Goal: Task Accomplishment & Management: Manage account settings

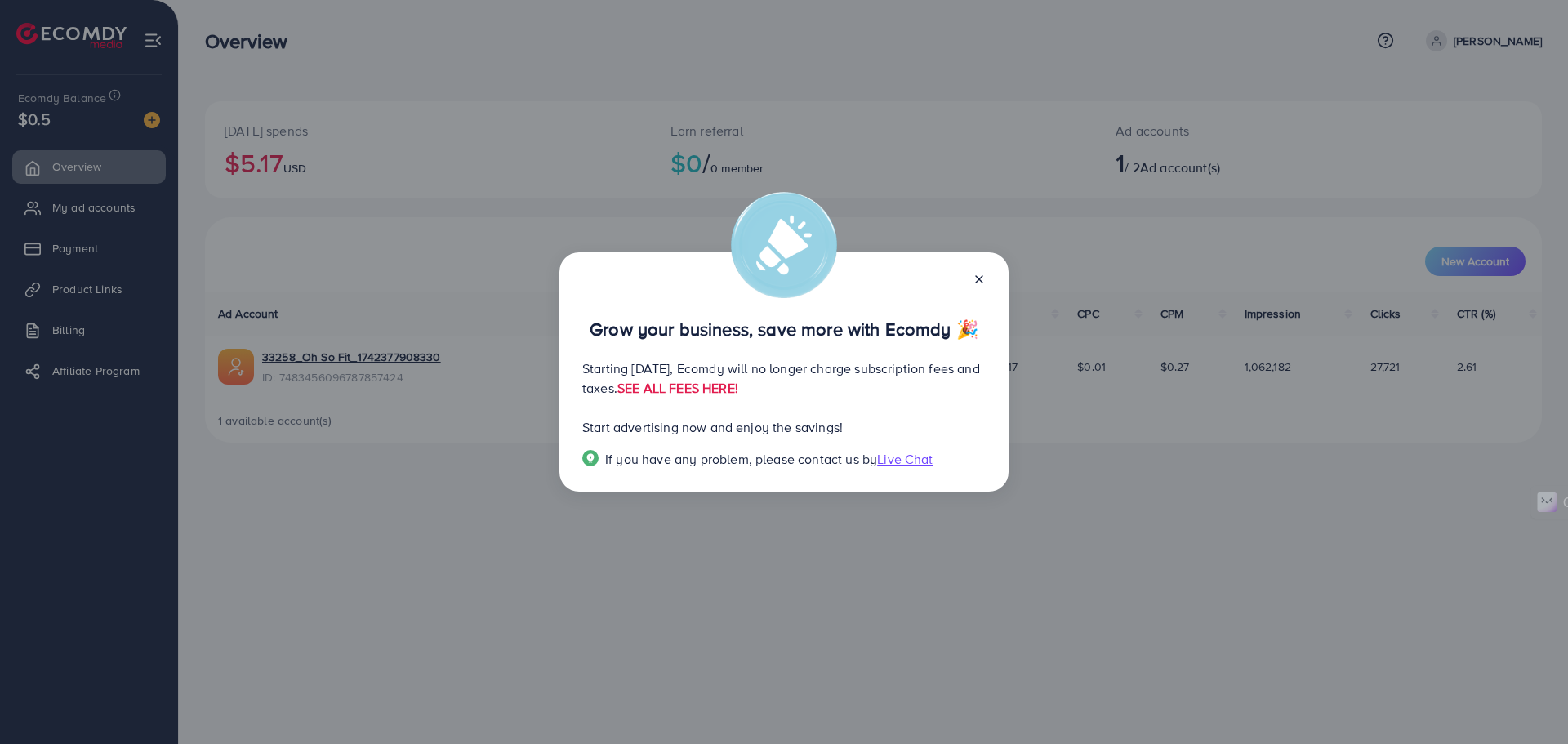
drag, startPoint x: 979, startPoint y: 278, endPoint x: 980, endPoint y: 305, distance: 27.0
click at [979, 305] on div "Grow your business, save more with Ecomdy 🎉 Starting [DATE], Ecomdy will no lon…" at bounding box center [784, 372] width 449 height 240
click at [981, 276] on icon at bounding box center [979, 280] width 13 height 13
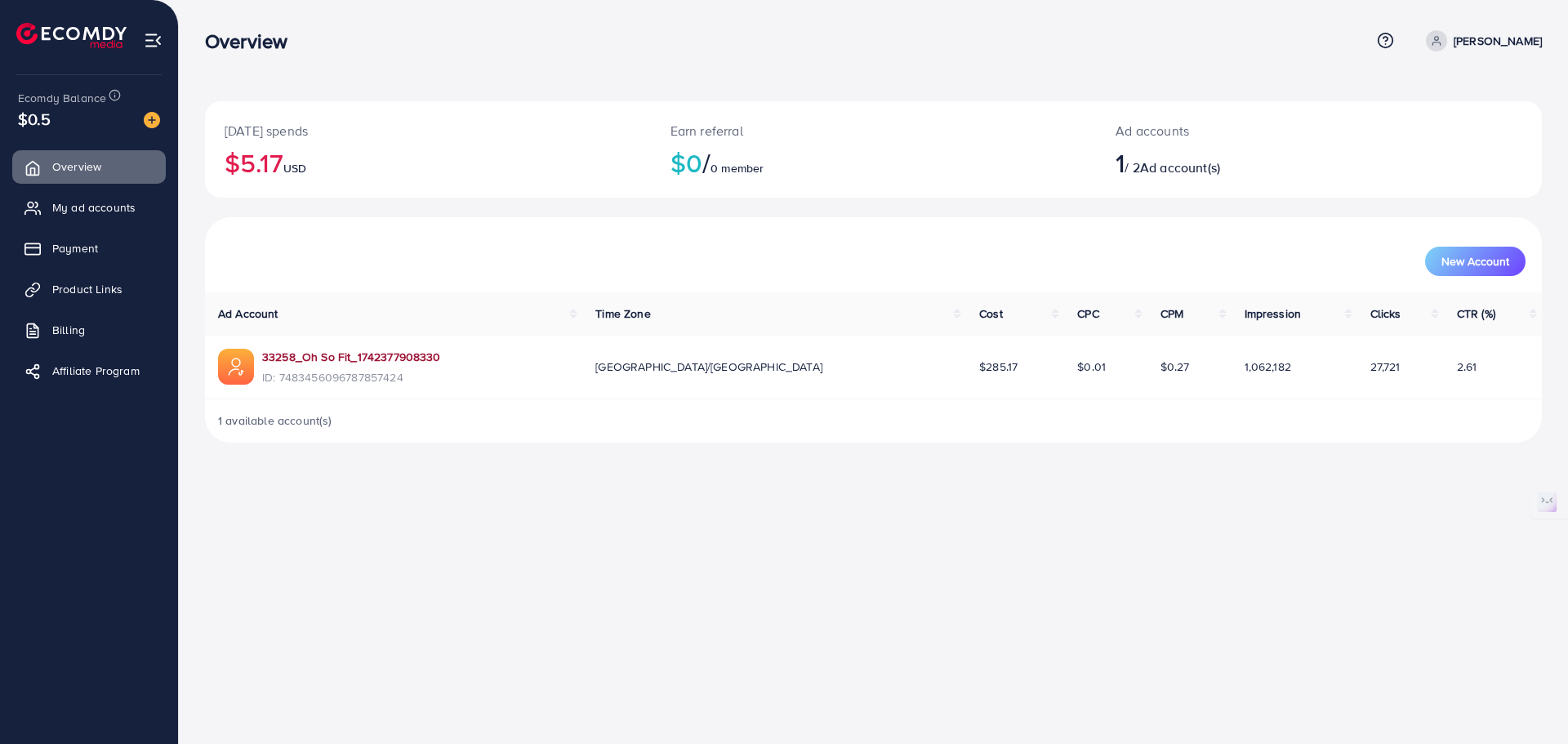
click at [350, 360] on link "33258_Oh So Fit_1742377908330" at bounding box center [352, 357] width 179 height 17
click at [394, 352] on link "33258_Oh So Fit_1742377908330" at bounding box center [352, 357] width 179 height 17
click at [338, 359] on link "33258_Oh So Fit_1742377908330" at bounding box center [352, 357] width 179 height 17
click at [95, 207] on span "My ad accounts" at bounding box center [98, 208] width 84 height 17
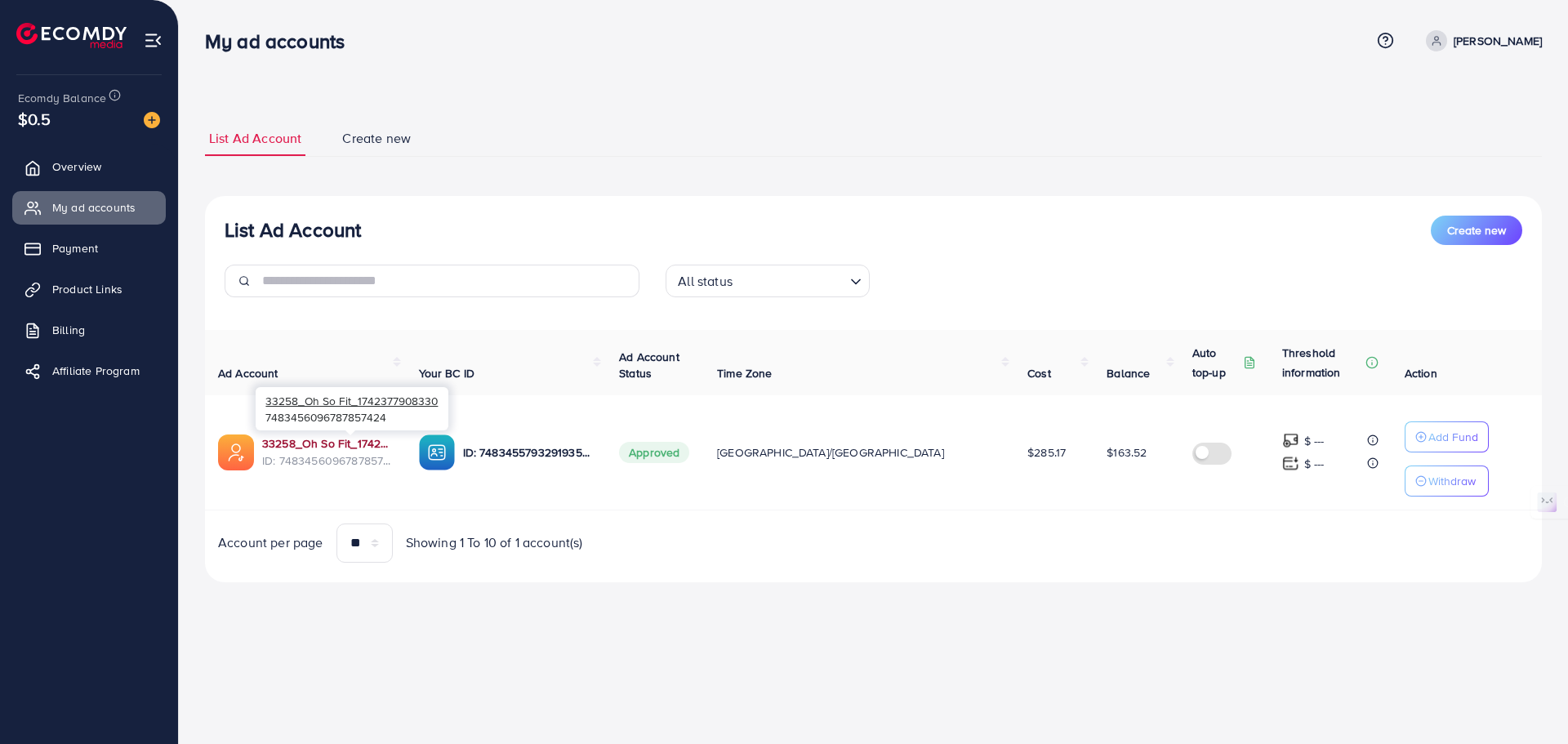
click at [310, 447] on link "33258_Oh So Fit_1742377908330" at bounding box center [328, 444] width 131 height 17
click at [338, 451] on link "33258_Oh So Fit_1742377908330" at bounding box center [328, 444] width 131 height 17
